Goal: Task Accomplishment & Management: Use online tool/utility

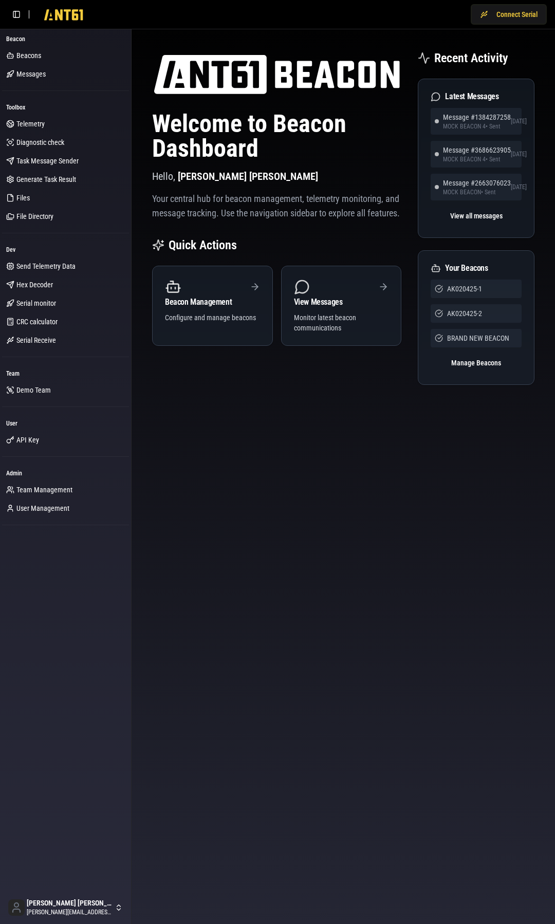
click at [417, 10] on div "Connect Serial" at bounding box center [277, 14] width 555 height 29
click at [197, 98] on img at bounding box center [276, 74] width 249 height 49
click at [28, 199] on span "Files" at bounding box center [22, 198] width 13 height 10
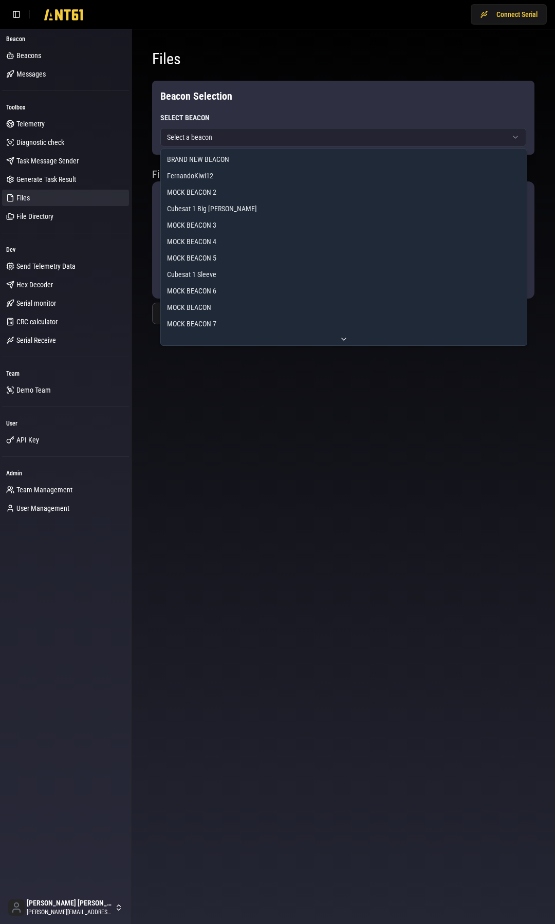
click at [220, 137] on html "Connect Serial Beacon Beacons Messages Toolbox Telemetry Diagnostic check Task …" at bounding box center [277, 462] width 555 height 924
click at [210, 394] on html "Connect Serial Beacon Beacons Messages Toolbox Telemetry Diagnostic check Task …" at bounding box center [277, 462] width 555 height 924
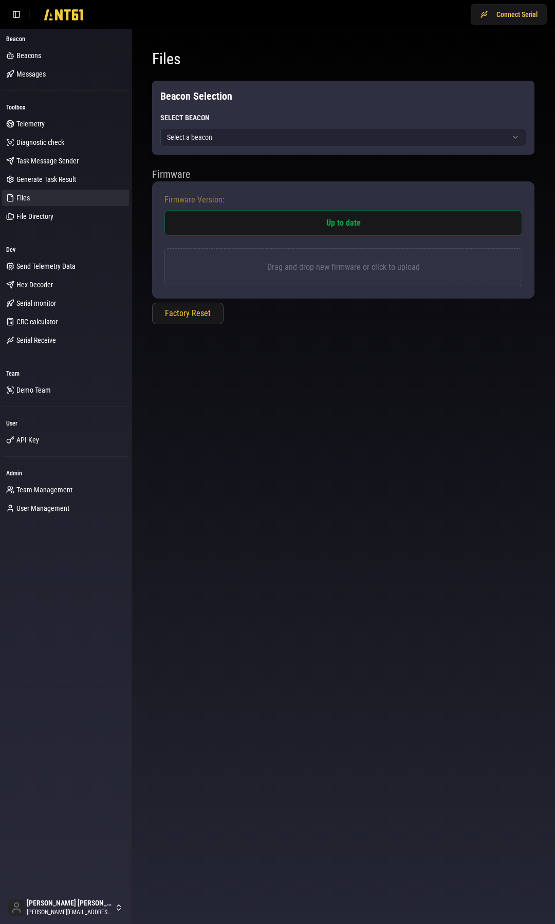
click at [272, 271] on p "Drag and drop new firmware or click to upload" at bounding box center [343, 267] width 332 height 12
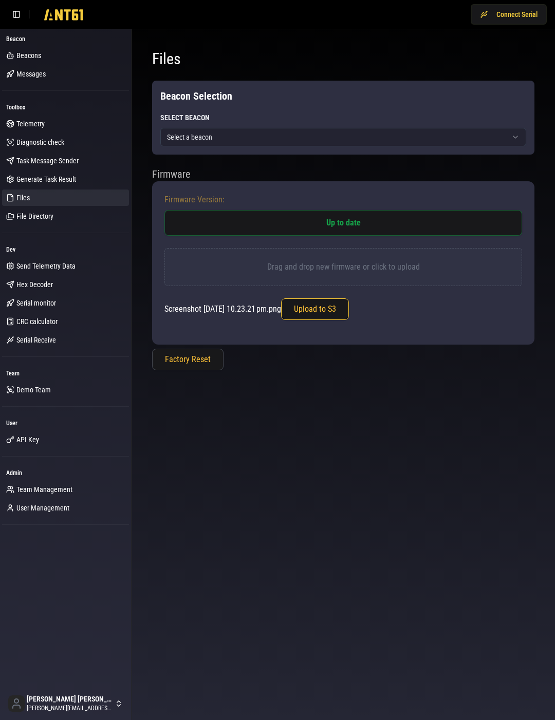
click at [349, 310] on button "Upload to S3" at bounding box center [315, 310] width 68 height 22
click at [217, 139] on html "Connect Serial Beacon Beacons Messages Toolbox Telemetry Diagnostic check Task …" at bounding box center [277, 360] width 555 height 720
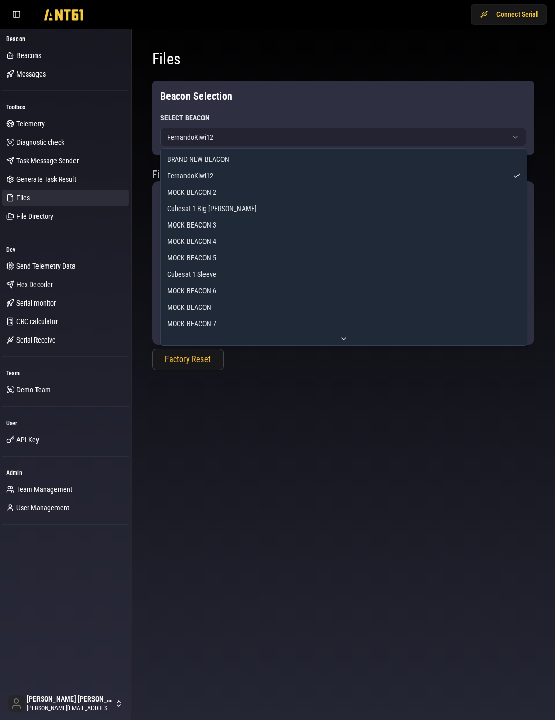
click at [244, 142] on html "Connect Serial Beacon Beacons Messages Toolbox Telemetry Diagnostic check Task …" at bounding box center [277, 360] width 555 height 720
click at [266, 410] on html "Connect Serial Beacon Beacons Messages Toolbox Telemetry Diagnostic check Task …" at bounding box center [277, 360] width 555 height 720
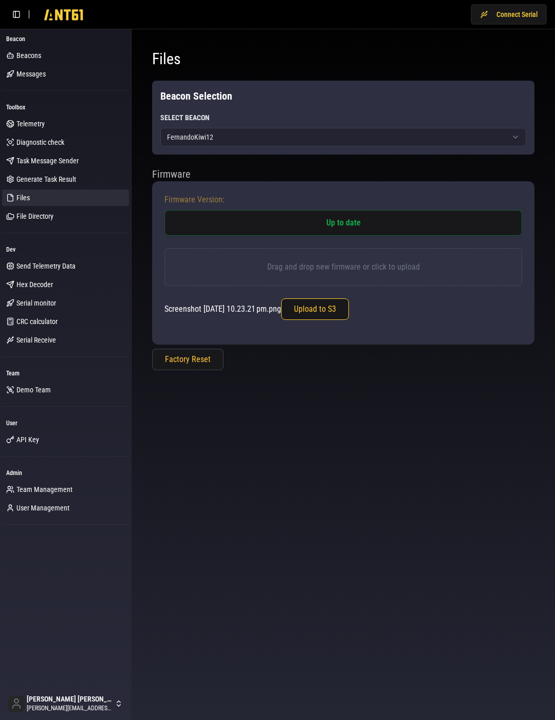
click at [345, 309] on button "Upload to S3" at bounding box center [315, 310] width 68 height 22
click at [328, 315] on button "Upload to S3" at bounding box center [315, 310] width 68 height 22
click at [414, 64] on h1 "Files" at bounding box center [343, 59] width 382 height 18
click at [517, 15] on button "Connect Serial" at bounding box center [509, 14] width 76 height 21
click at [345, 310] on button "Upload to S3" at bounding box center [315, 310] width 68 height 22
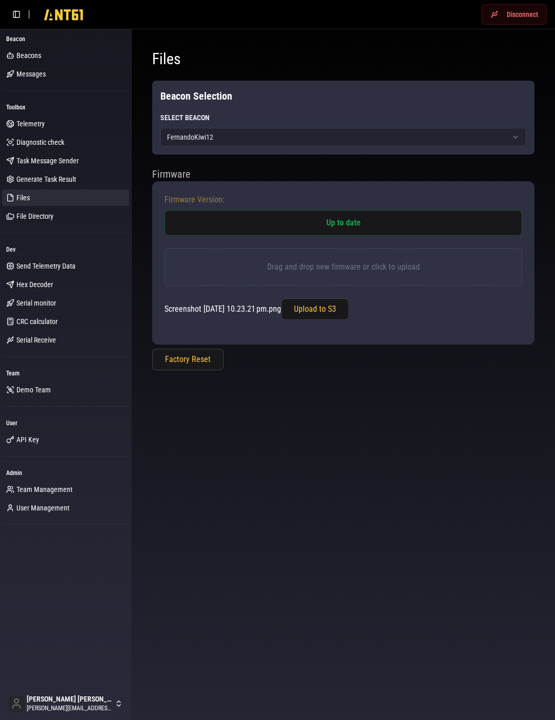
click at [65, 206] on ul "Telemetry Diagnostic check Task Message Sender Generate Task Result Files File …" at bounding box center [65, 170] width 127 height 109
click at [52, 196] on link "Files" at bounding box center [65, 198] width 127 height 16
click at [35, 181] on span "Generate Task Result" at bounding box center [46, 179] width 60 height 10
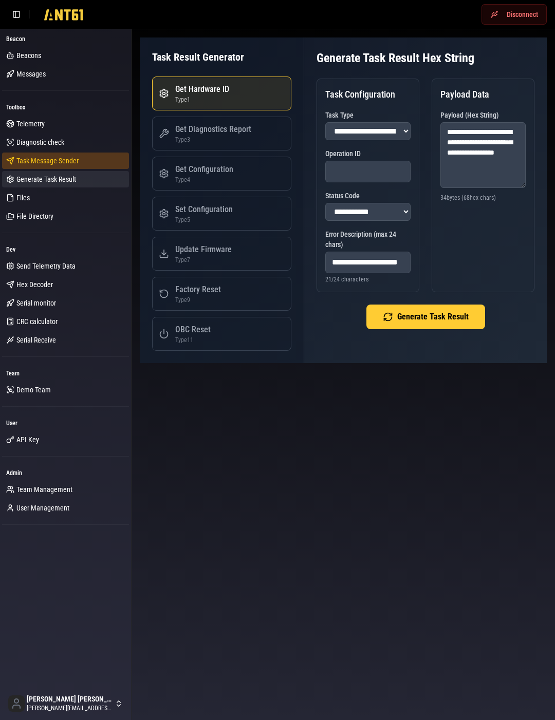
click at [37, 165] on span "Task Message Sender" at bounding box center [47, 161] width 62 height 10
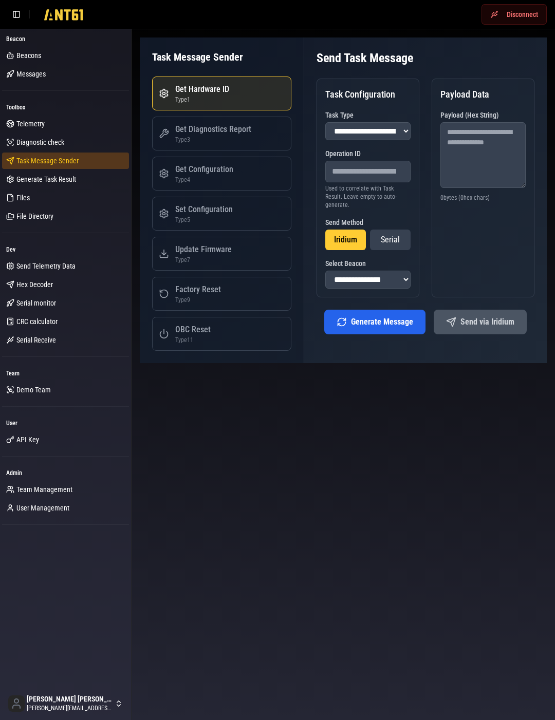
click at [64, 166] on link "Task Message Sender" at bounding box center [65, 161] width 127 height 16
click at [39, 198] on link "Files" at bounding box center [65, 198] width 127 height 16
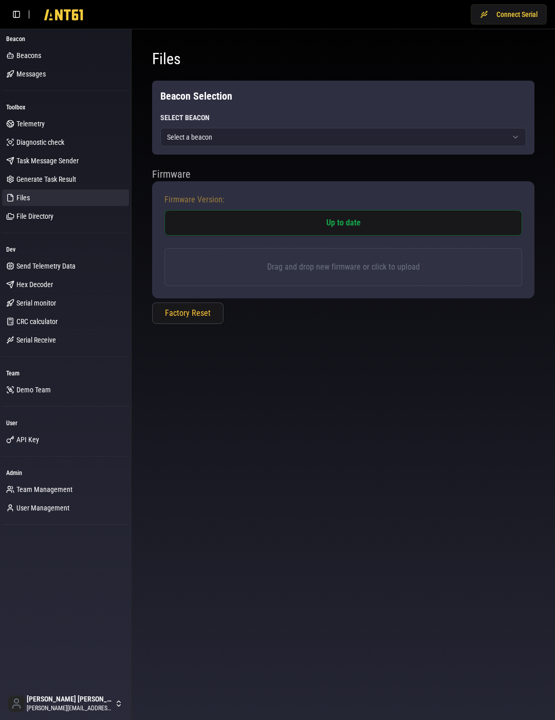
click at [277, 325] on div "Firmware Firmware Version: Up to date Drag and drop new firmware or click to up…" at bounding box center [343, 247] width 382 height 161
